Goal: Task Accomplishment & Management: Manage account settings

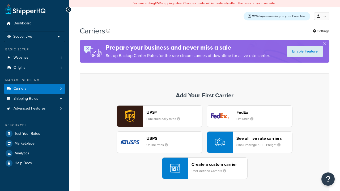
click at [204, 168] on div "Create a custom carrier User-defined Carriers" at bounding box center [219, 168] width 56 height 13
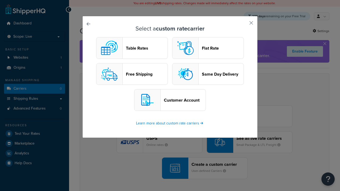
click at [132, 48] on header "Table Rates" at bounding box center [147, 48] width 42 height 5
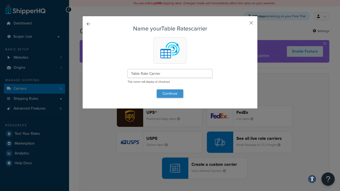
type input "Table Rate Carrier"
click at [170, 93] on button "Continue" at bounding box center [170, 93] width 27 height 8
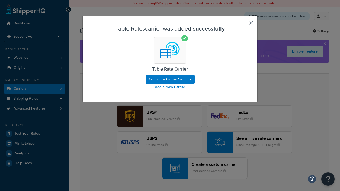
click at [243, 25] on button "button" at bounding box center [243, 24] width 1 height 1
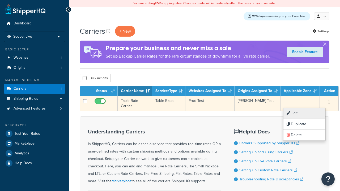
click at [304, 113] on link "Edit" at bounding box center [304, 113] width 42 height 11
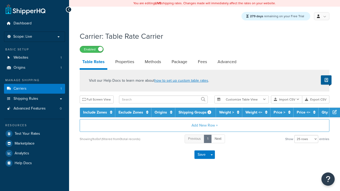
select select "25"
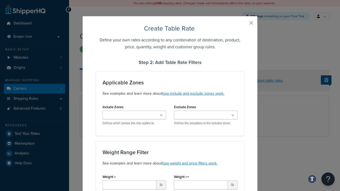
scroll to position [342, 0]
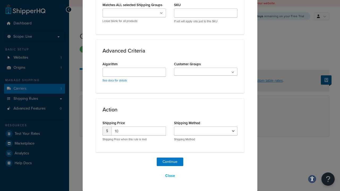
select select "25"
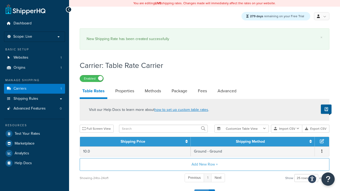
click at [201, 189] on button "Save" at bounding box center [201, 193] width 14 height 8
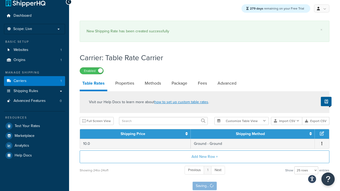
scroll to position [0, 0]
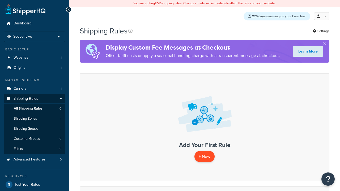
click at [204, 157] on p "+ New" at bounding box center [204, 156] width 20 height 11
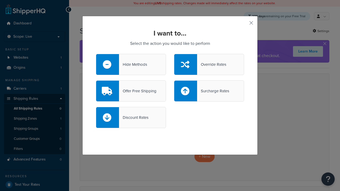
click at [209, 64] on div "Override Rates" at bounding box center [211, 64] width 29 height 7
click at [0, 0] on input "Override Rates" at bounding box center [0, 0] width 0 height 0
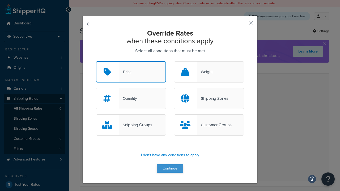
click at [170, 169] on button "Continue" at bounding box center [170, 168] width 27 height 8
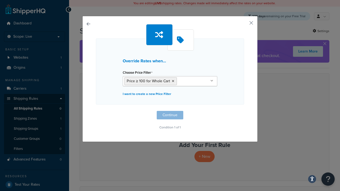
scroll to position [0, 0]
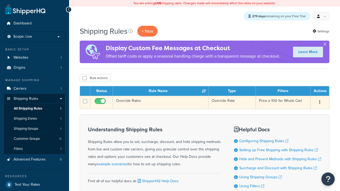
click at [319, 103] on icon "button" at bounding box center [319, 102] width 1 height 4
click at [0, 0] on link "Edit" at bounding box center [0, 0] width 0 height 0
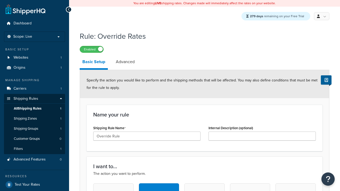
scroll to position [345, 0]
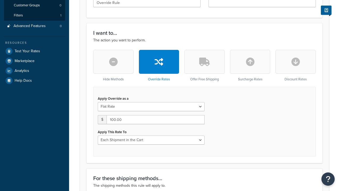
type input "Override Rule"
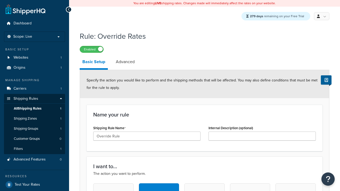
scroll to position [0, 0]
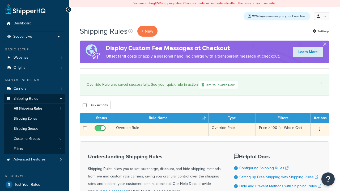
click at [319, 130] on icon "button" at bounding box center [319, 129] width 1 height 4
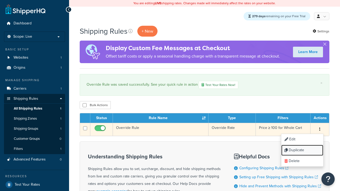
click at [302, 151] on link "Duplicate" at bounding box center [302, 150] width 42 height 11
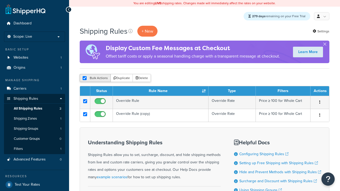
click at [84, 79] on input "checkbox" at bounding box center [85, 78] width 4 height 4
checkbox input "false"
click at [84, 79] on input "checkbox" at bounding box center [85, 78] width 4 height 4
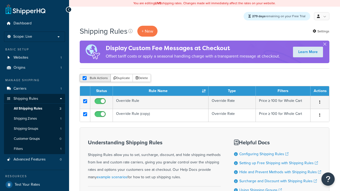
checkbox input "true"
click at [121, 79] on button "Duplicate" at bounding box center [121, 78] width 22 height 8
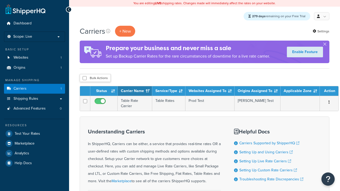
click at [84, 79] on input "checkbox" at bounding box center [85, 78] width 4 height 4
checkbox input "true"
click at [0, 0] on button "Delete" at bounding box center [0, 0] width 0 height 0
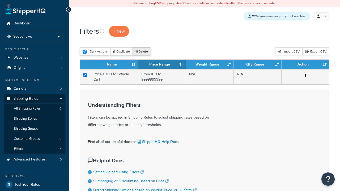
click at [141, 52] on button "Delete" at bounding box center [141, 51] width 18 height 8
